Goal: Transaction & Acquisition: Download file/media

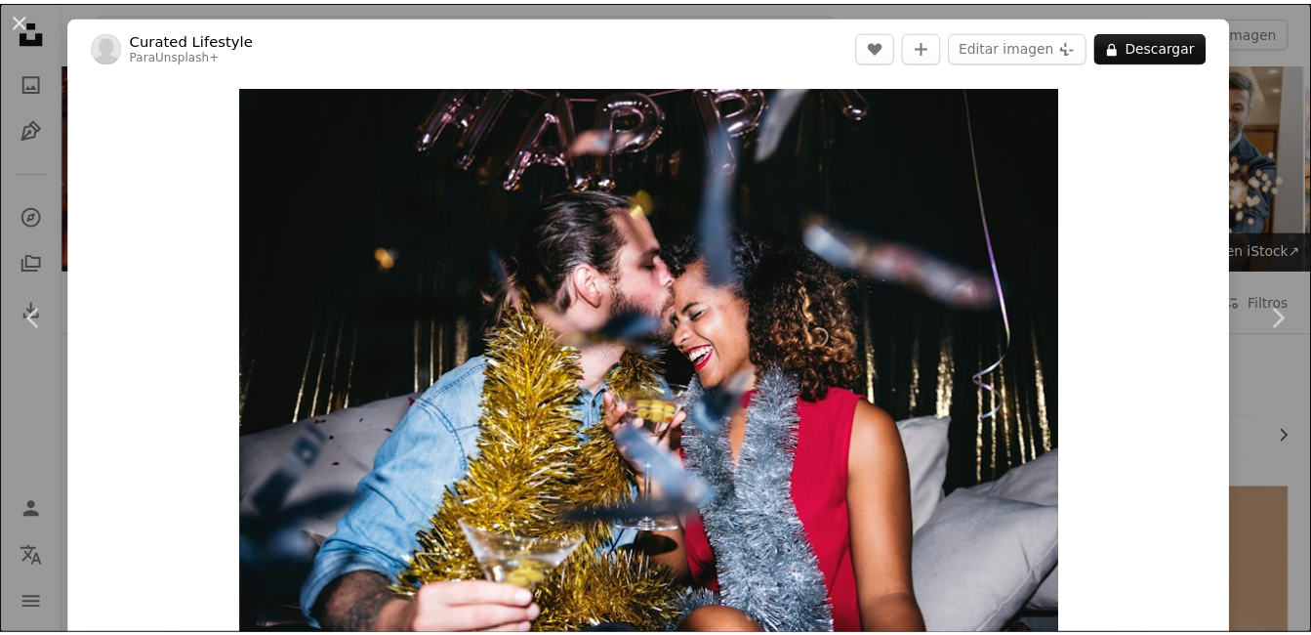
scroll to position [915, 0]
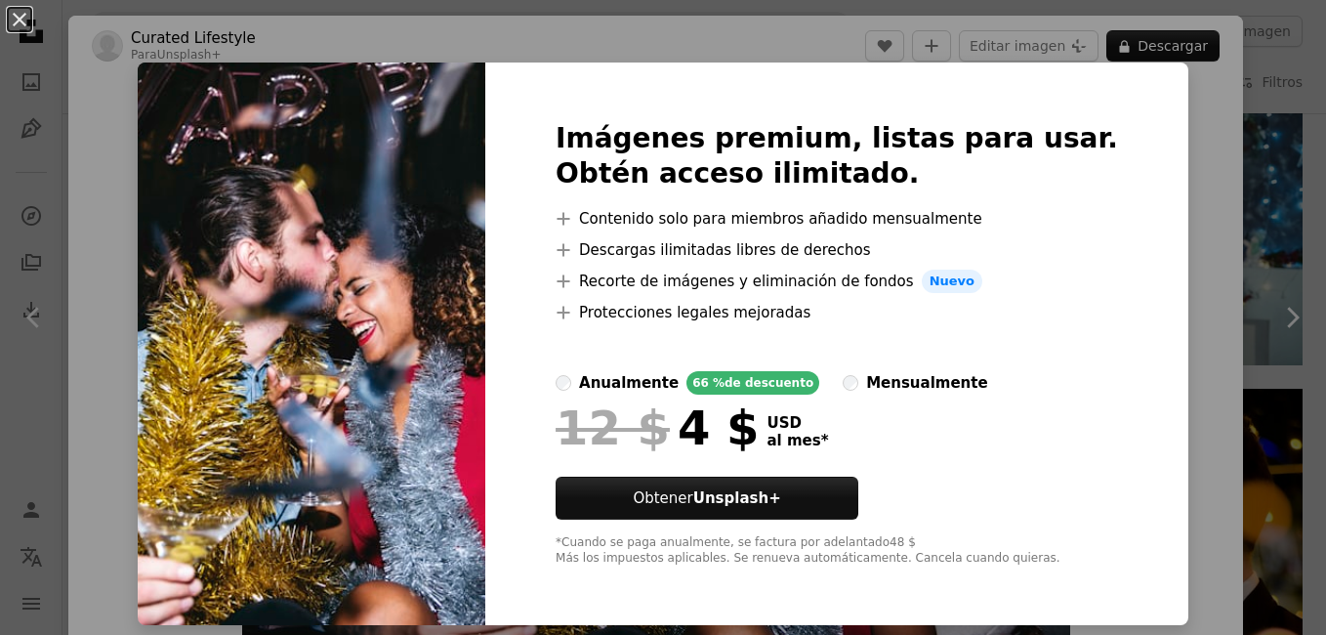
click at [1140, 162] on div "An X shape Imágenes premium, listas para usar. Obtén acceso ilimitado. A plus s…" at bounding box center [663, 317] width 1326 height 635
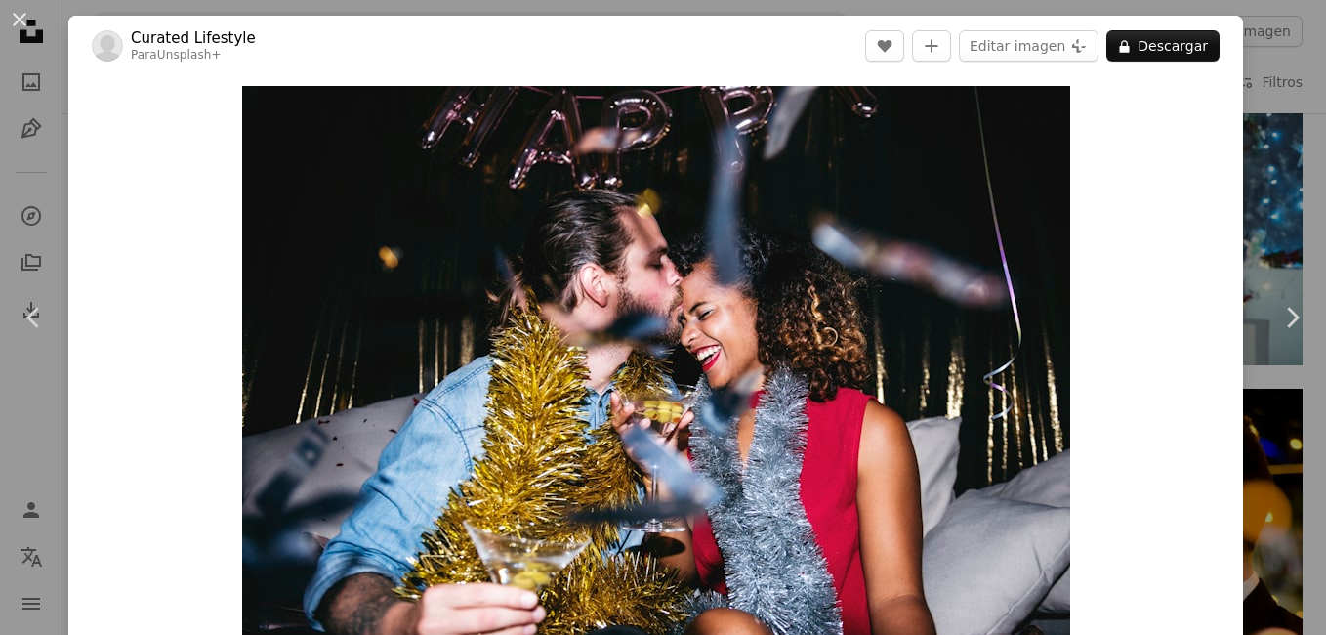
click at [1268, 142] on div "An X shape Chevron left Chevron right Curated Lifestyle Para Unsplash+ A heart …" at bounding box center [663, 317] width 1326 height 635
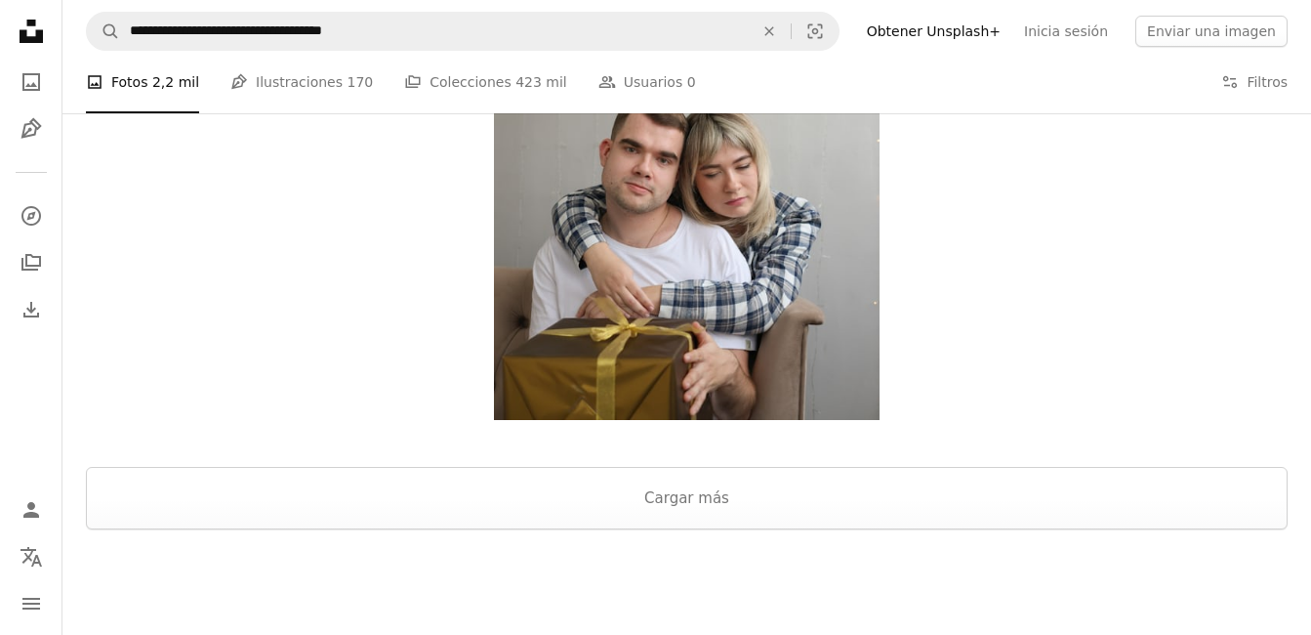
scroll to position [3580, 0]
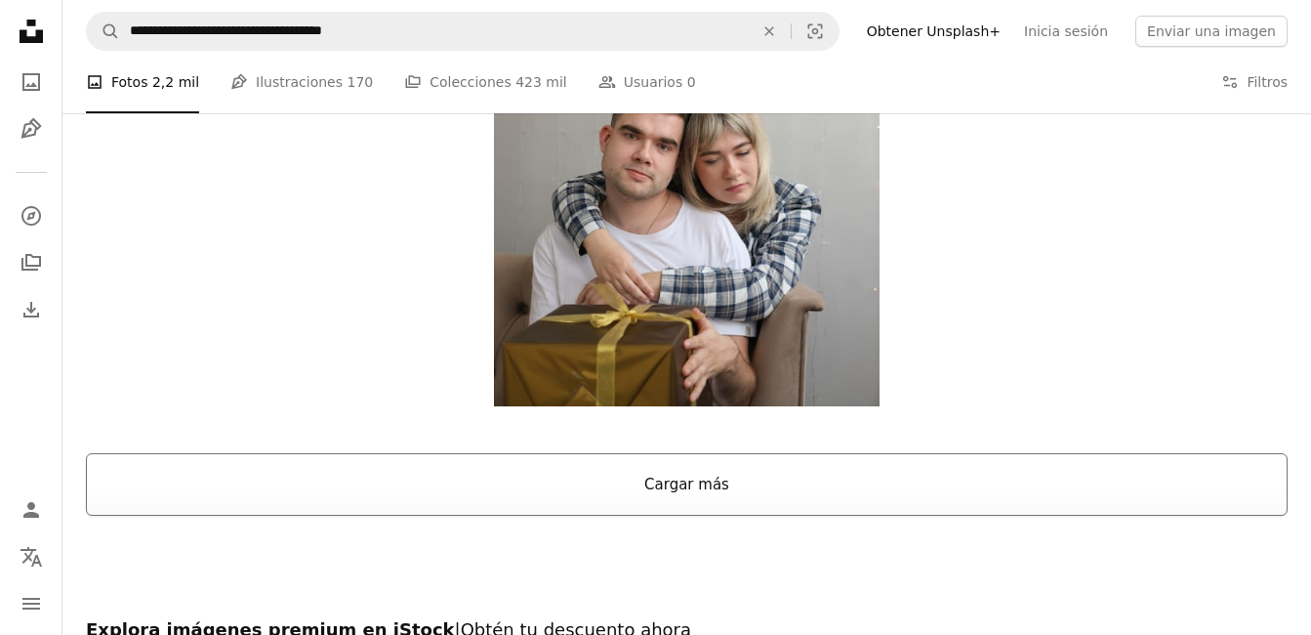
click at [673, 453] on button "Cargar más" at bounding box center [687, 484] width 1202 height 62
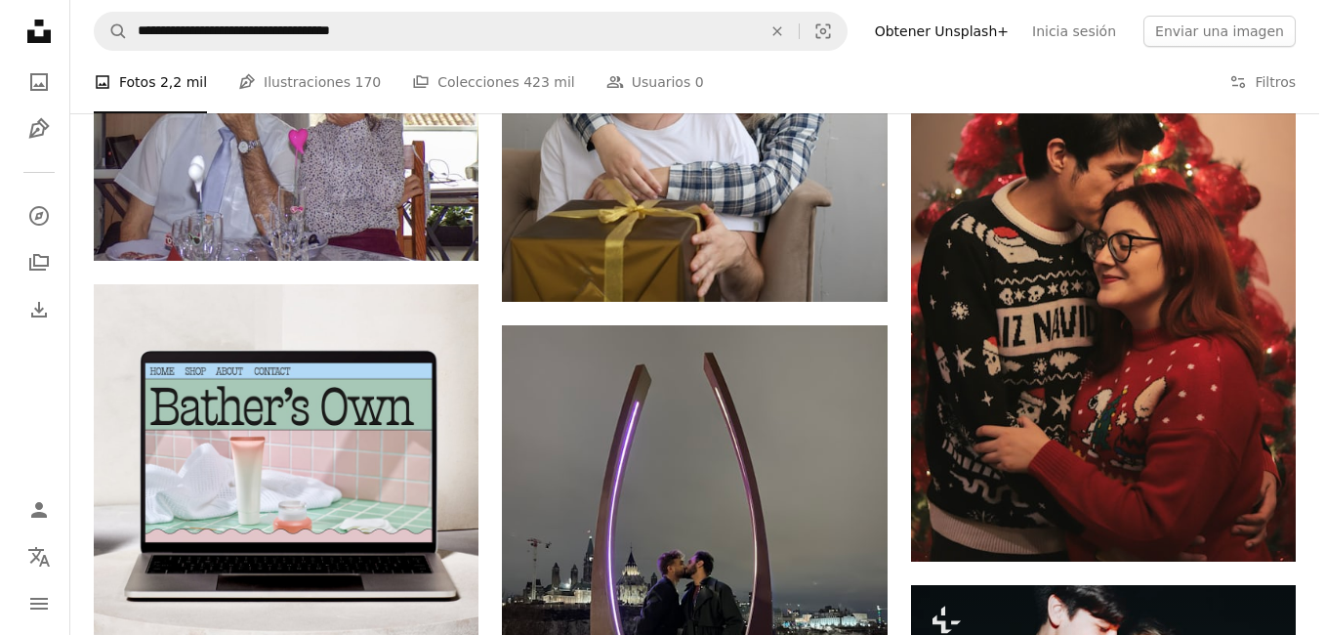
scroll to position [3749, 0]
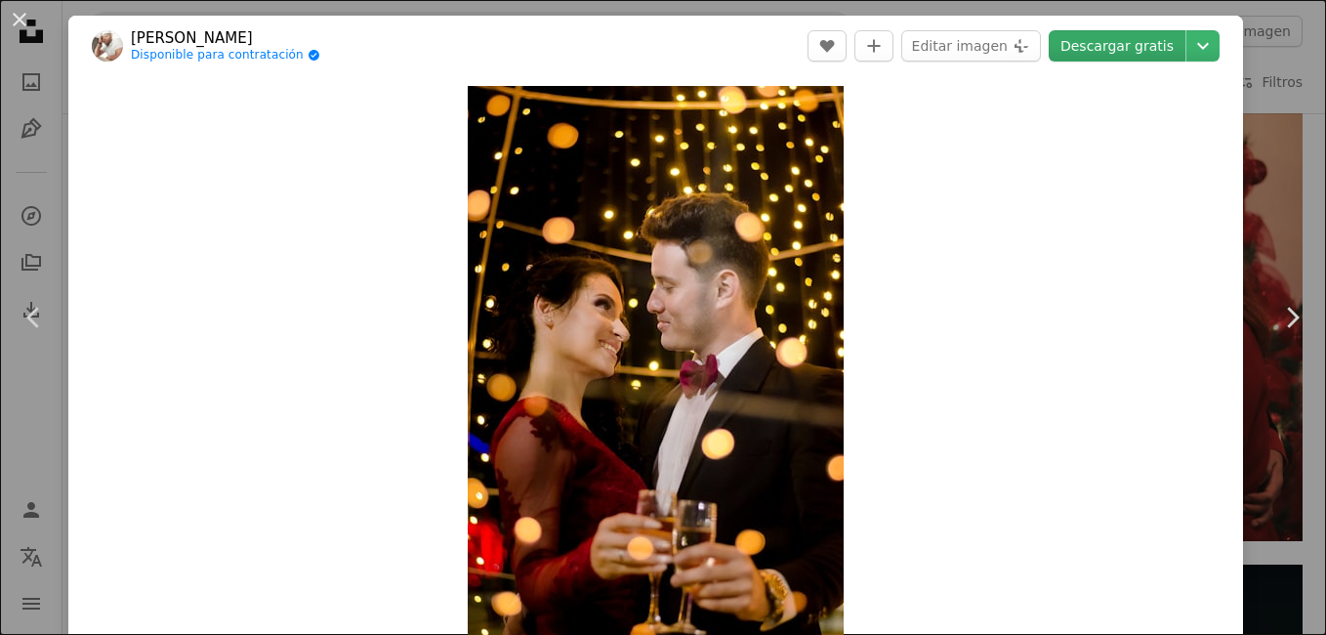
click at [1117, 46] on link "Descargar gratis" at bounding box center [1117, 45] width 137 height 31
